Goal: Navigation & Orientation: Find specific page/section

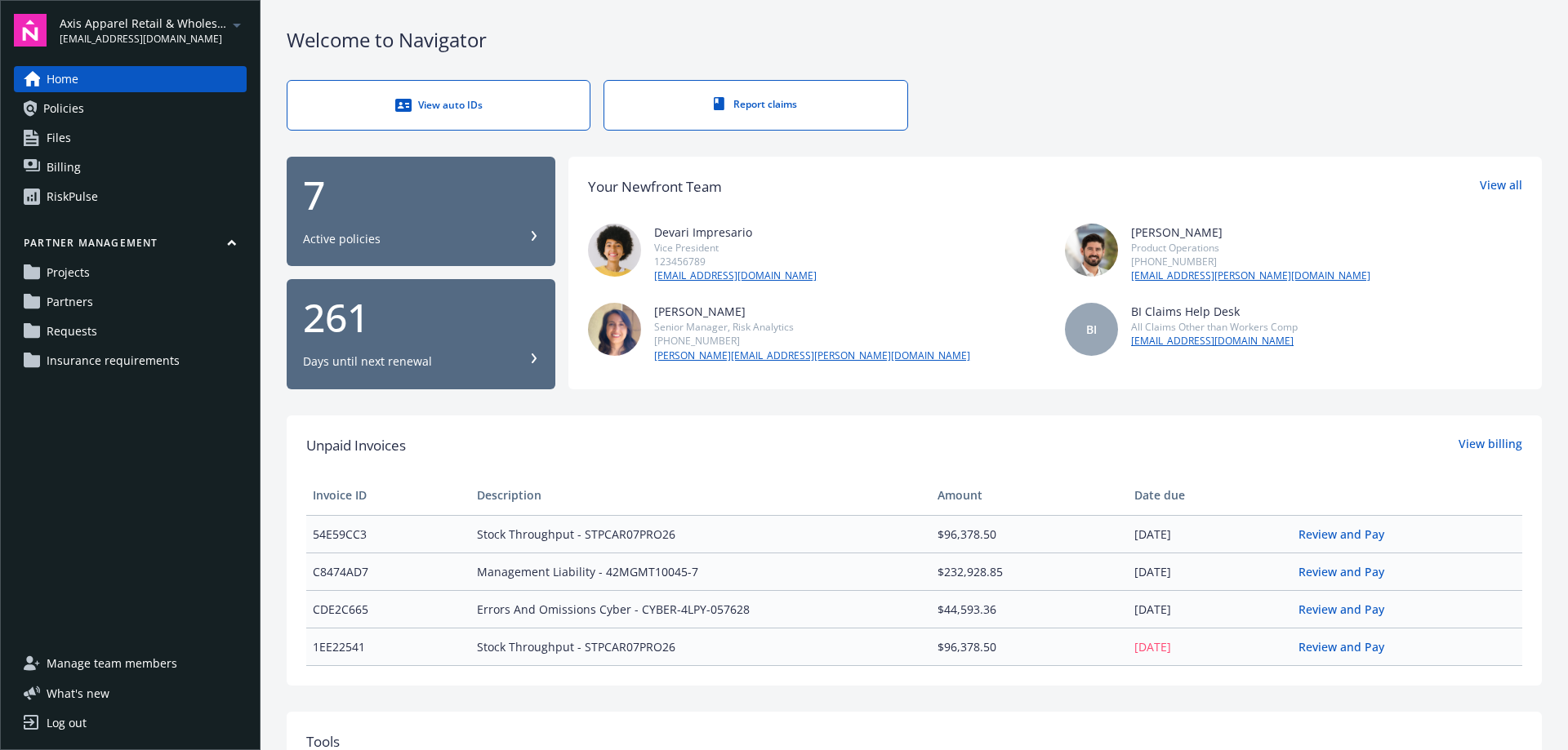
click at [441, 108] on div "View auto IDs" at bounding box center [438, 105] width 237 height 17
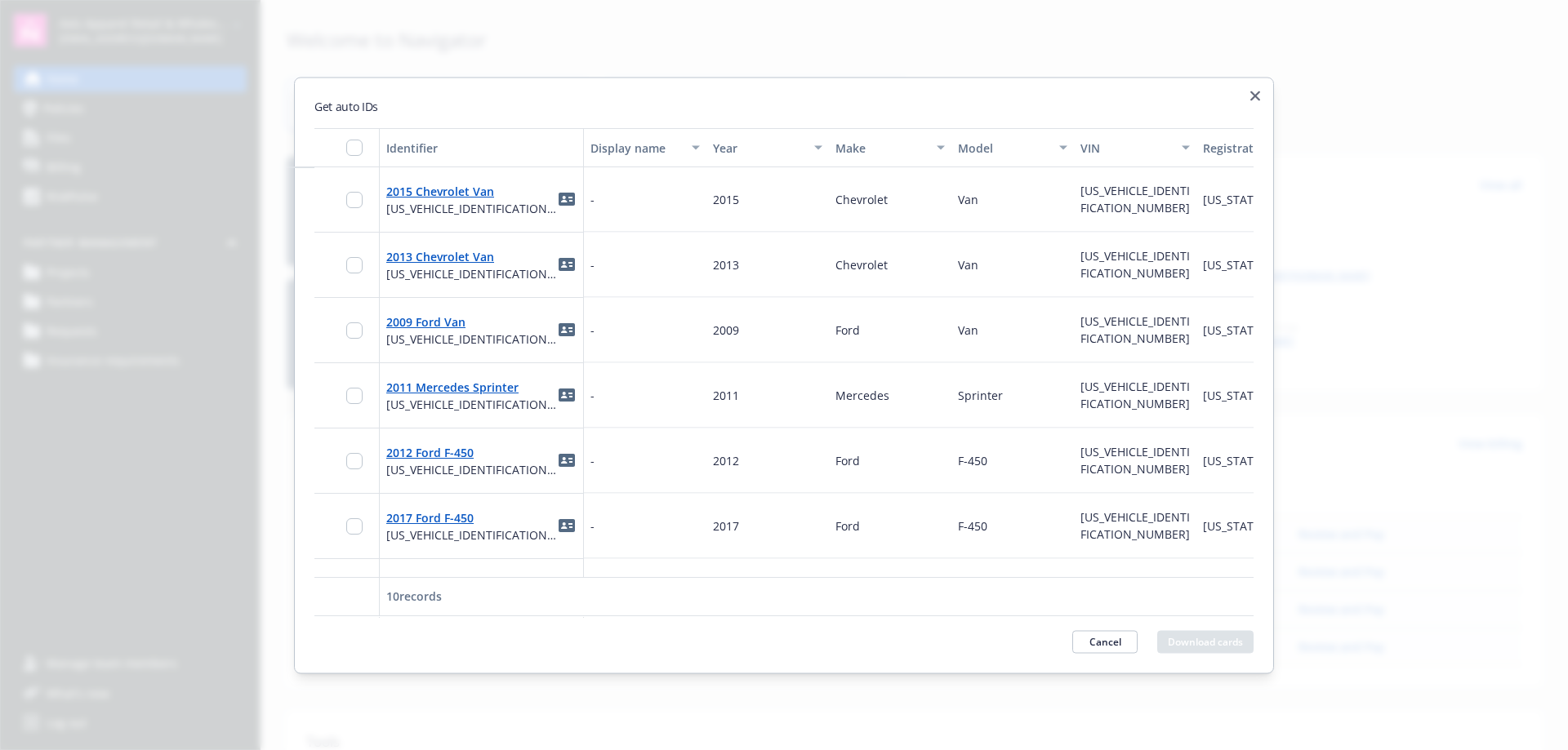
click at [1254, 96] on icon "button" at bounding box center [1255, 95] width 10 height 10
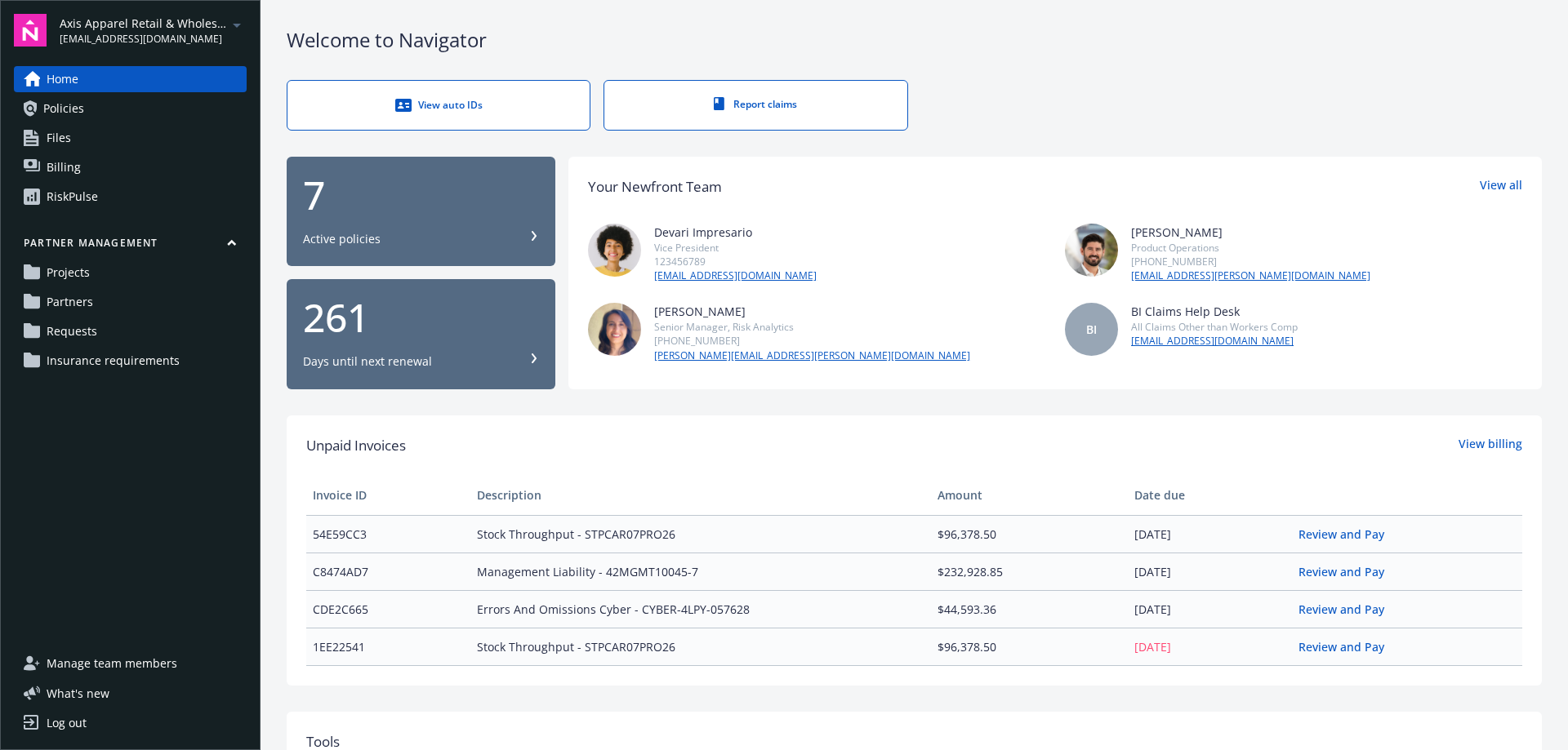
click at [743, 106] on div "Report claims" at bounding box center [755, 103] width 237 height 14
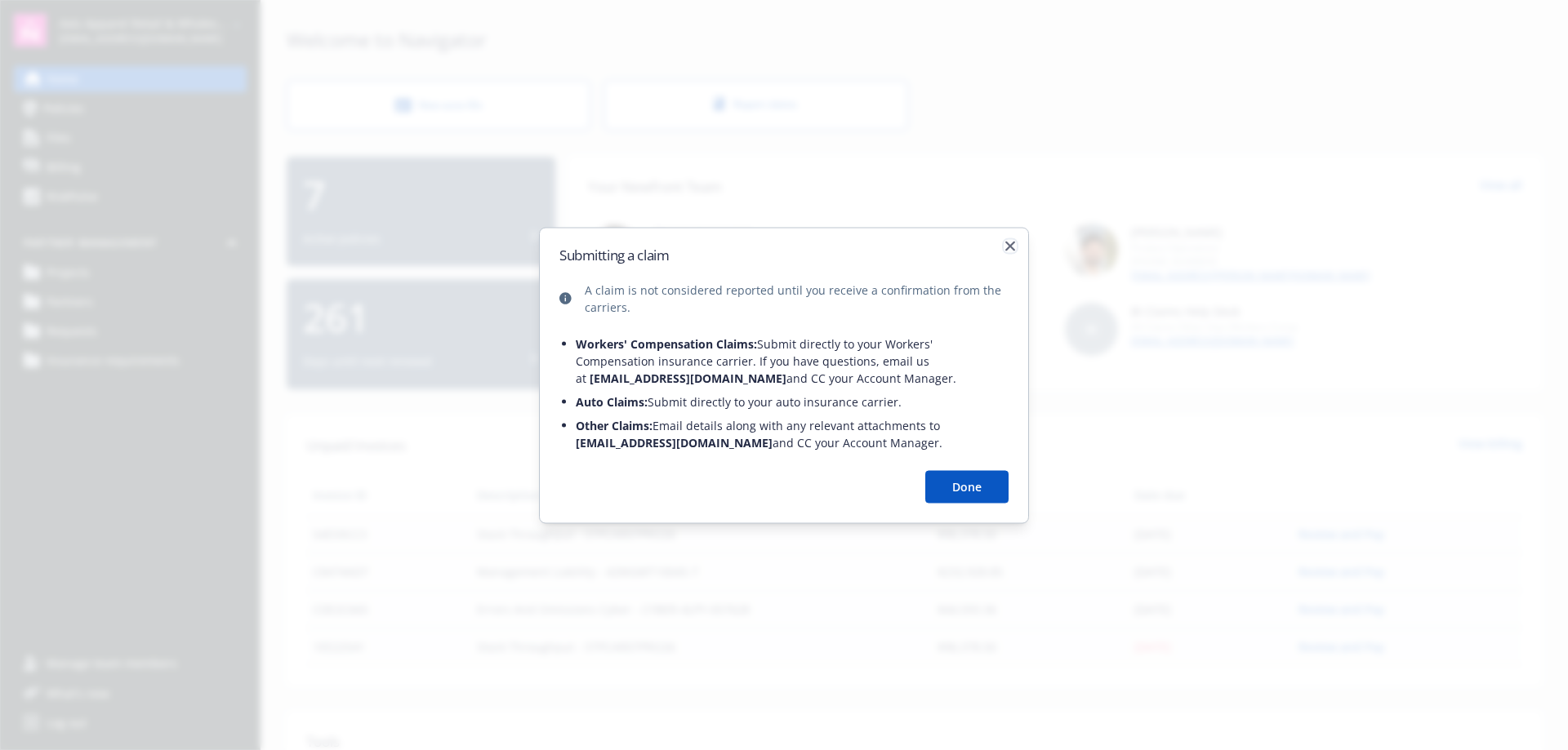
click at [1007, 242] on icon "button" at bounding box center [1010, 245] width 10 height 10
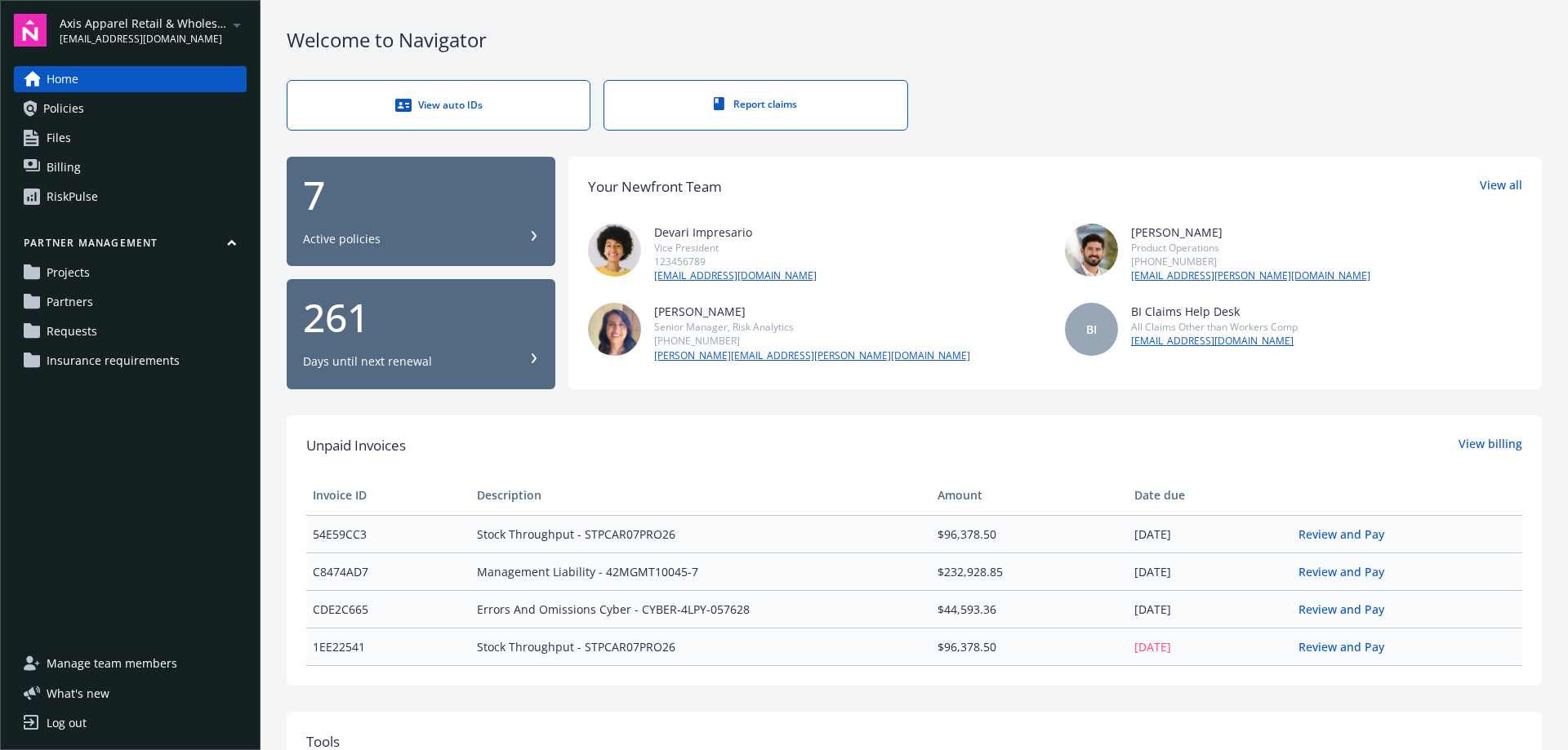
click at [75, 354] on span "Insurance requirements" at bounding box center [113, 361] width 133 height 26
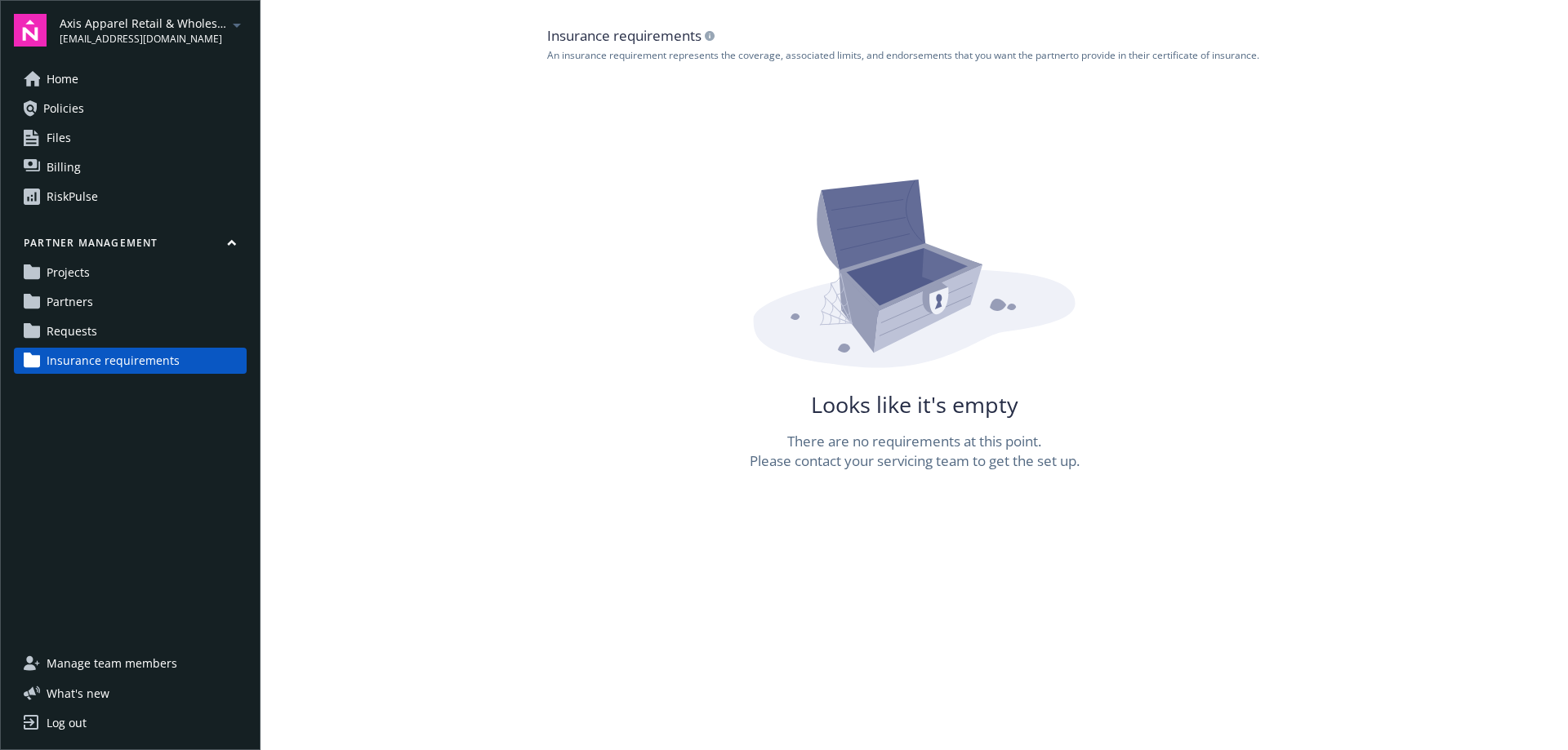
click at [42, 329] on link "Requests" at bounding box center [130, 331] width 233 height 26
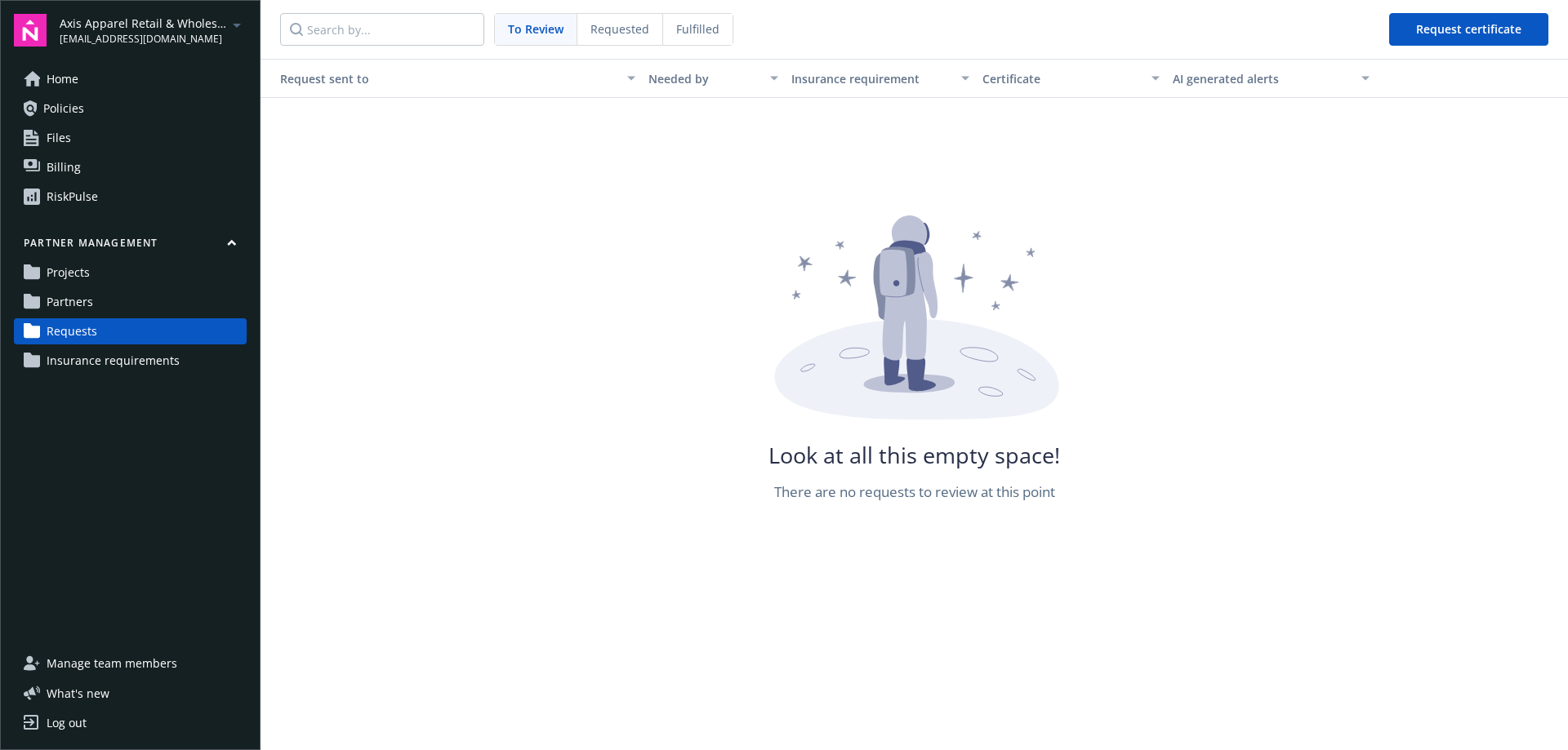
click at [41, 299] on link "Partners" at bounding box center [130, 302] width 233 height 26
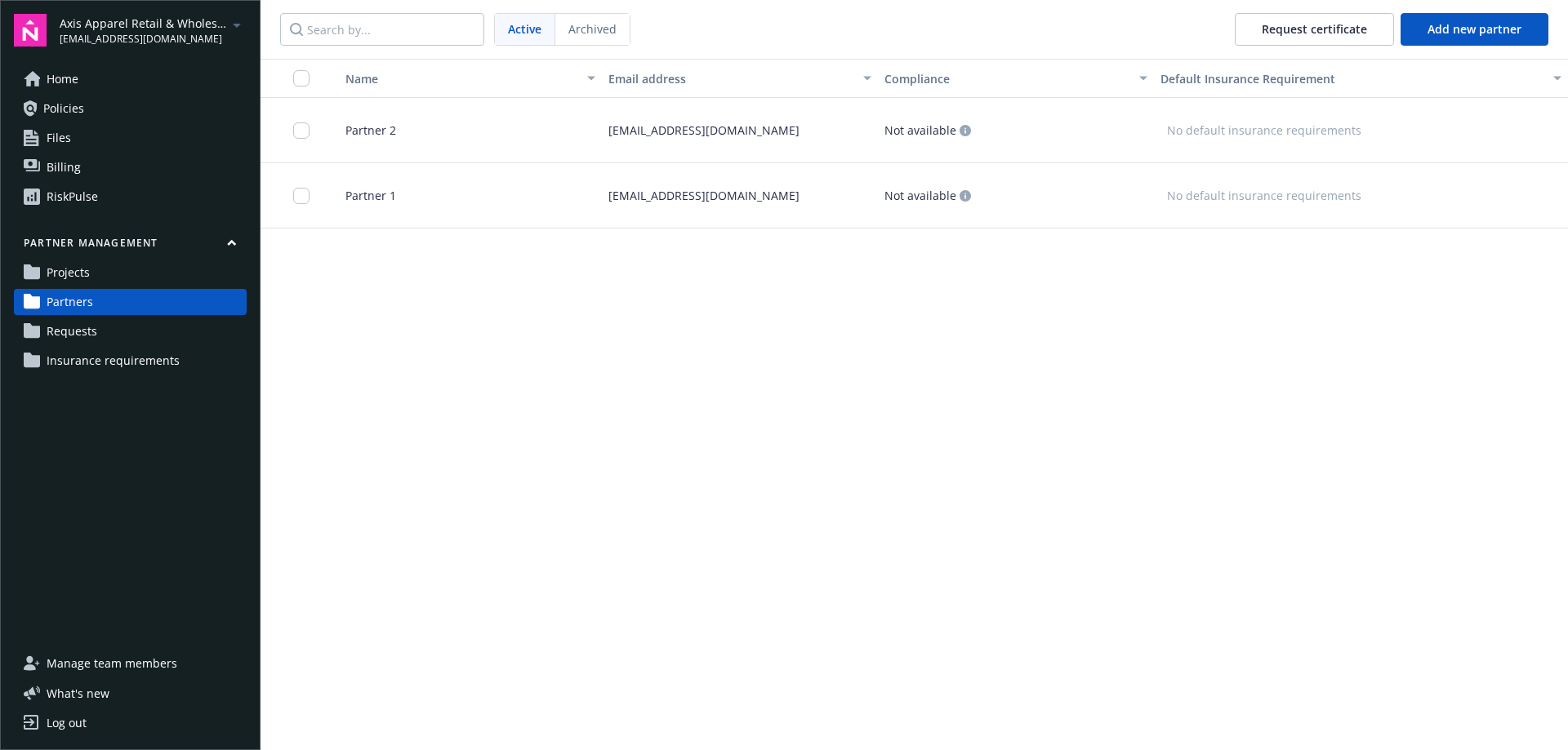
click at [78, 199] on div "RiskPulse" at bounding box center [72, 196] width 52 height 26
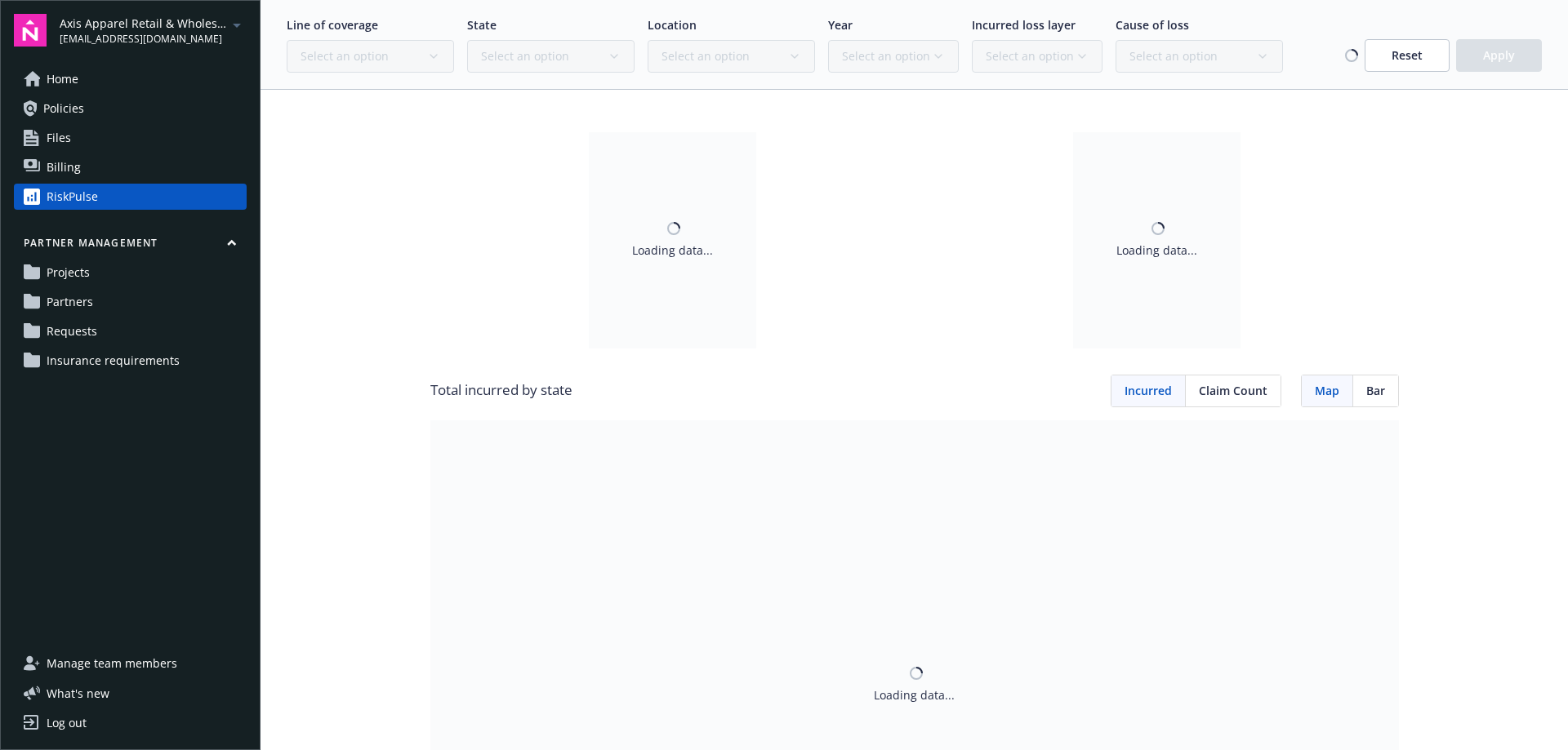
click at [77, 173] on span "Billing" at bounding box center [63, 167] width 34 height 26
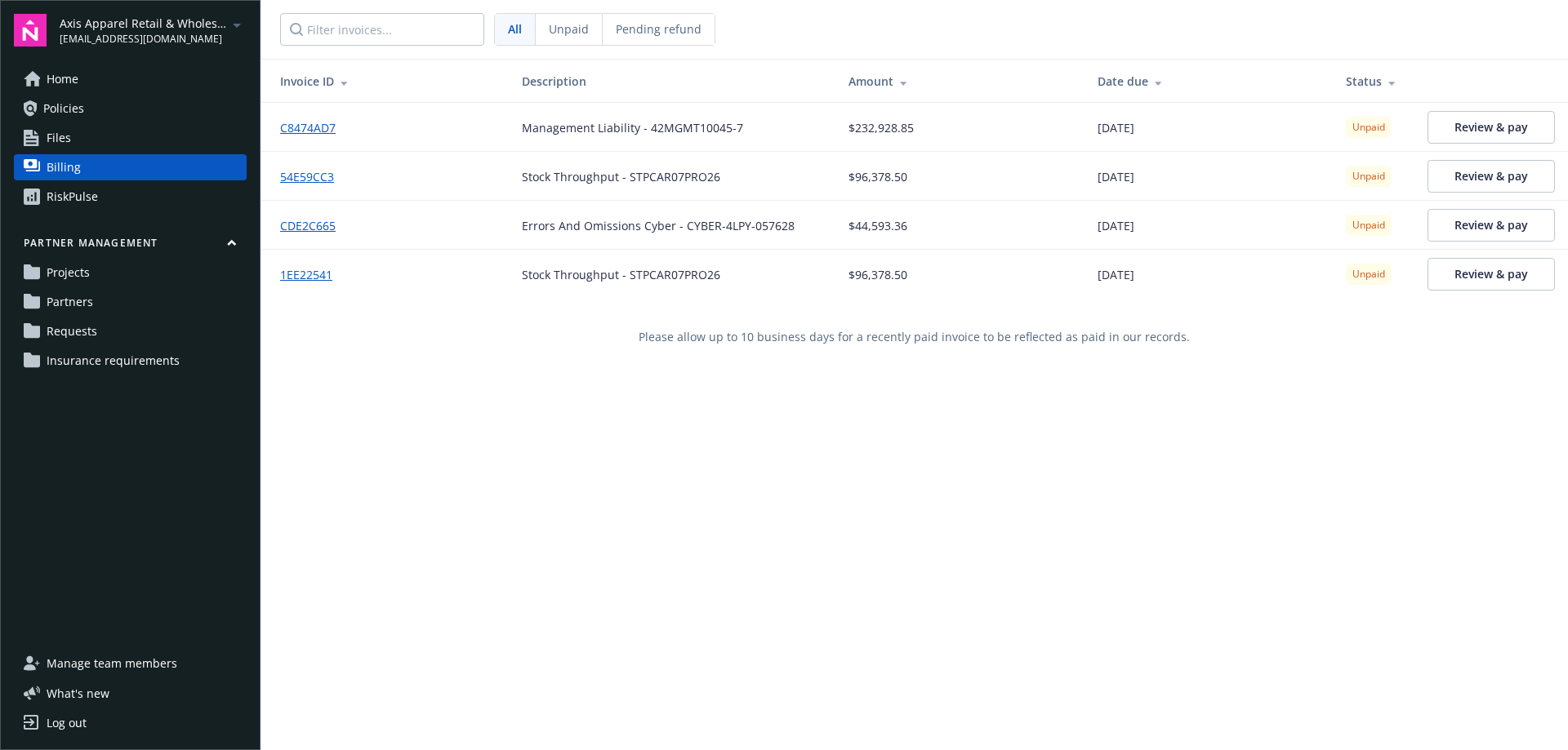
click at [86, 138] on link "Files" at bounding box center [130, 137] width 233 height 26
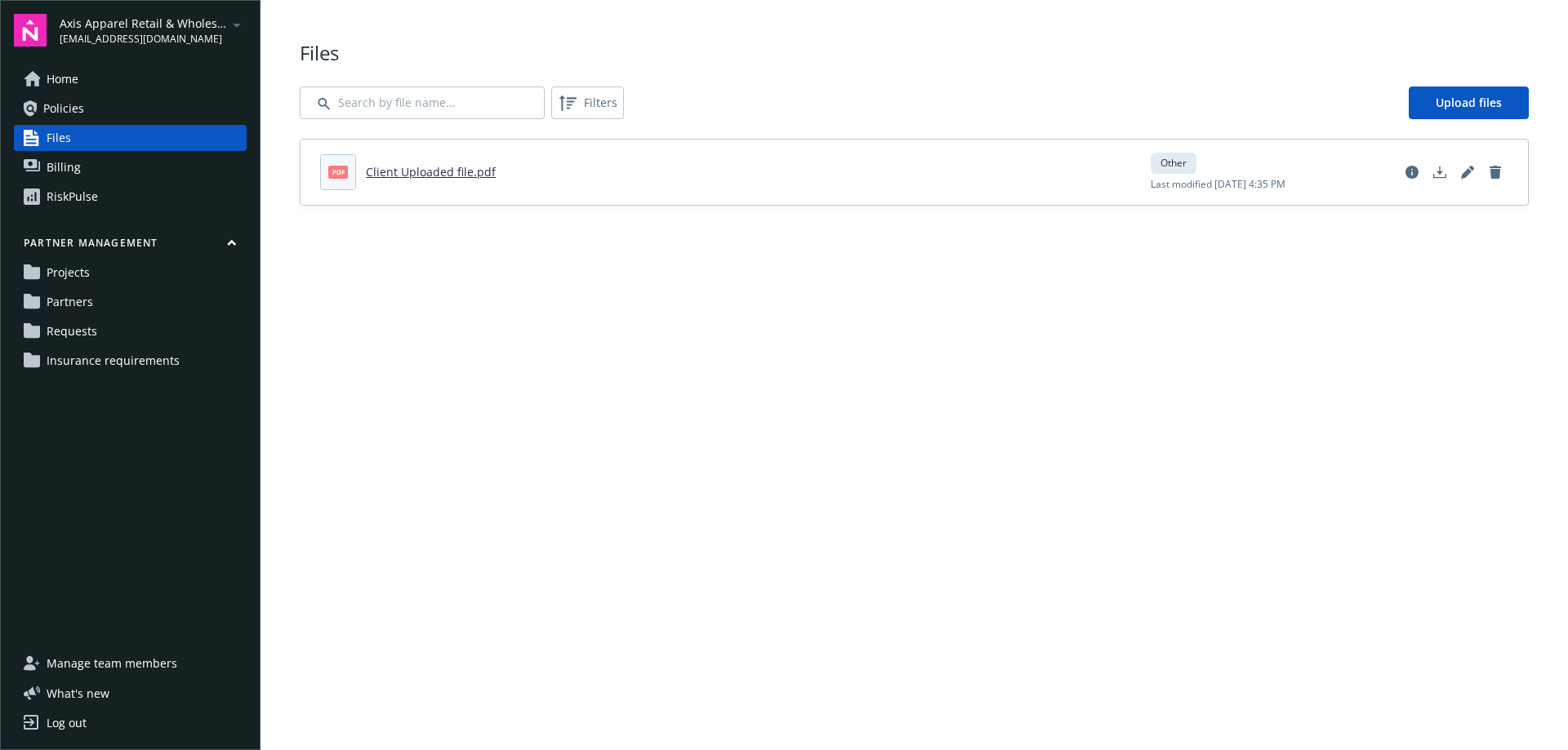
click at [67, 81] on span "Home" at bounding box center [62, 79] width 32 height 26
